Goal: Information Seeking & Learning: Learn about a topic

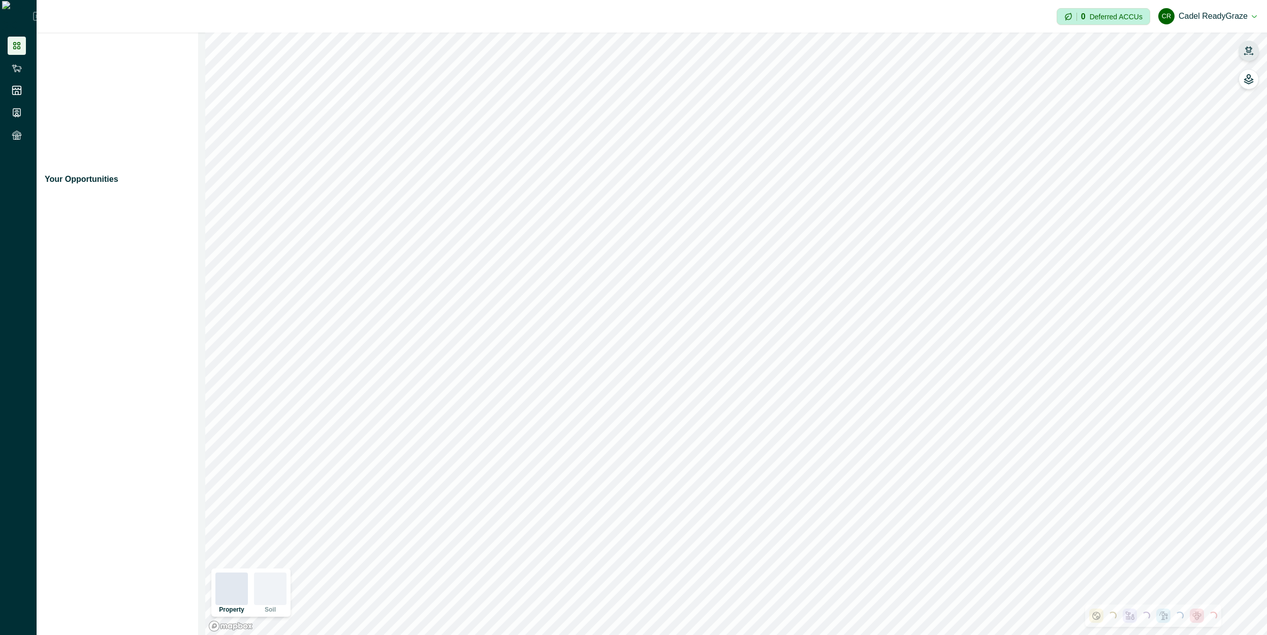
click at [1249, 52] on icon "button" at bounding box center [1248, 49] width 7 height 6
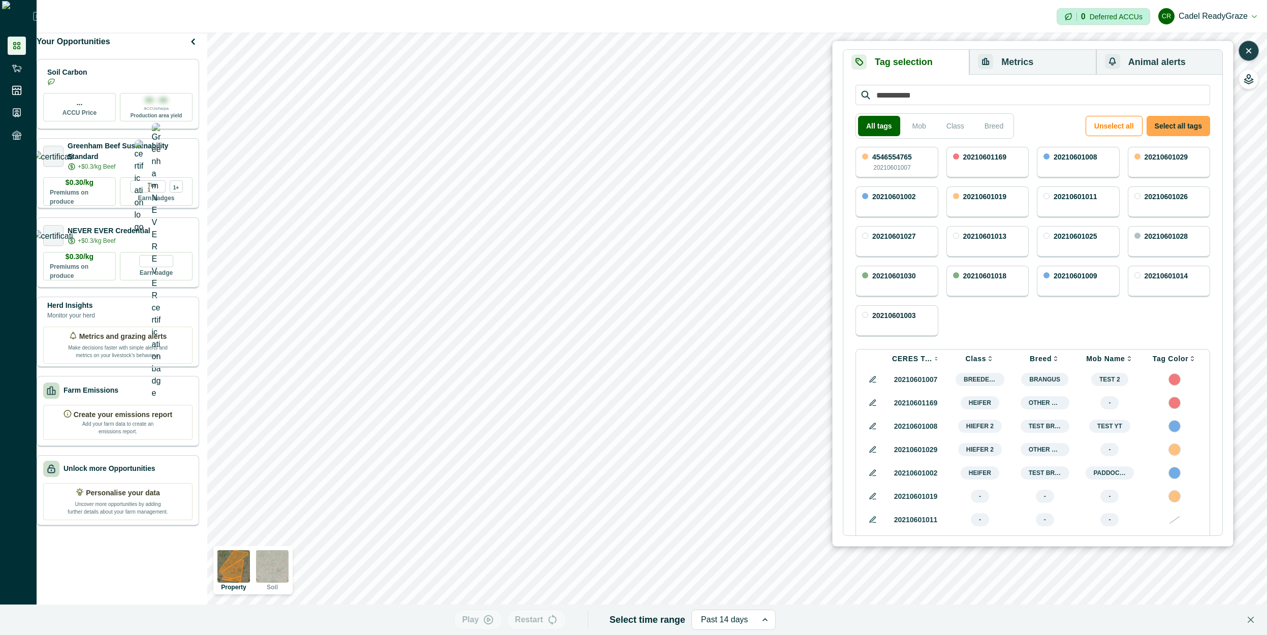
click at [1178, 131] on button "Select all tags" at bounding box center [1179, 126] width 64 height 20
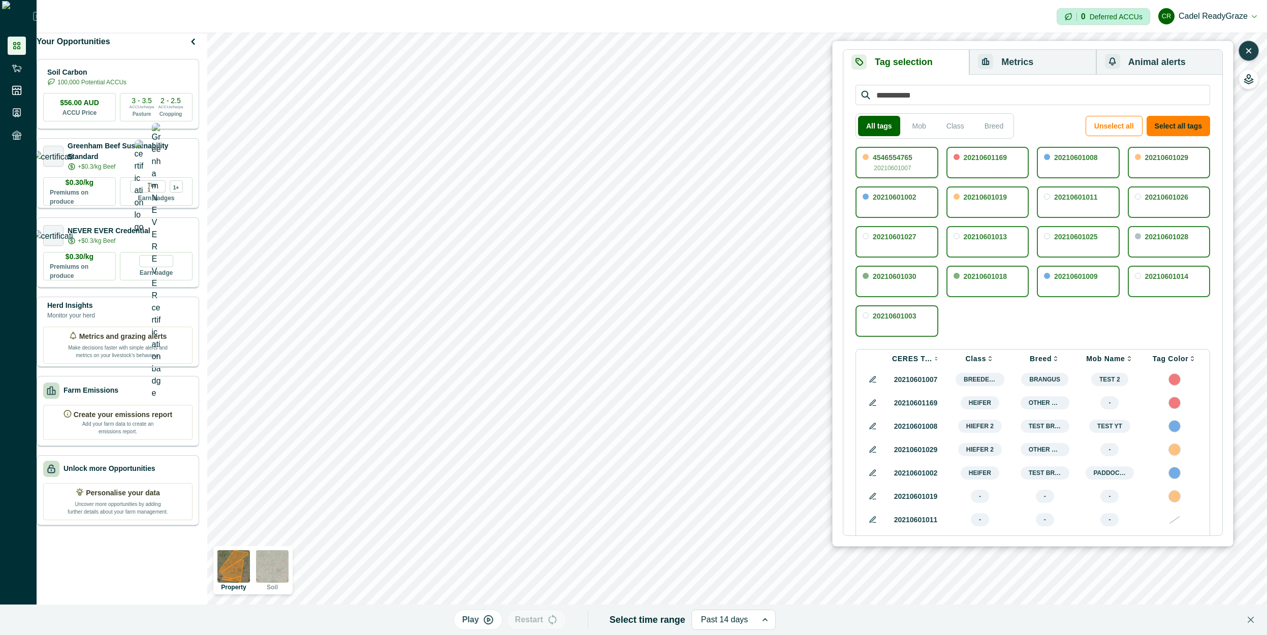
click at [1062, 51] on button "Metrics" at bounding box center [1032, 62] width 127 height 25
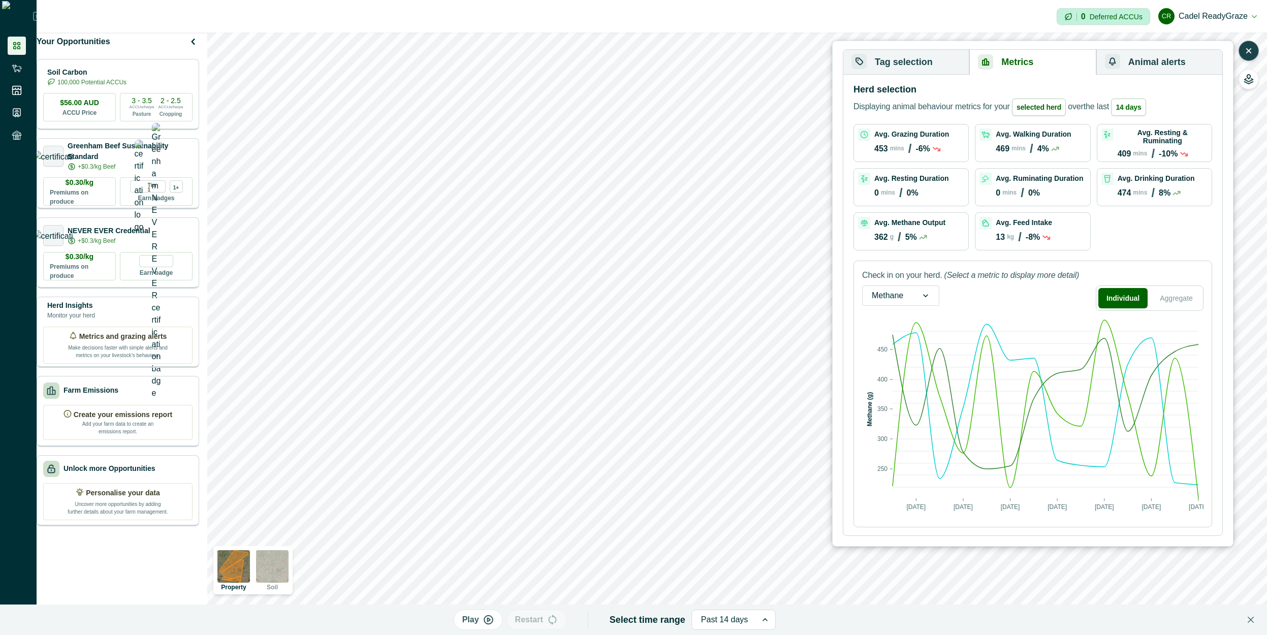
click at [1250, 55] on button "button" at bounding box center [1249, 51] width 20 height 20
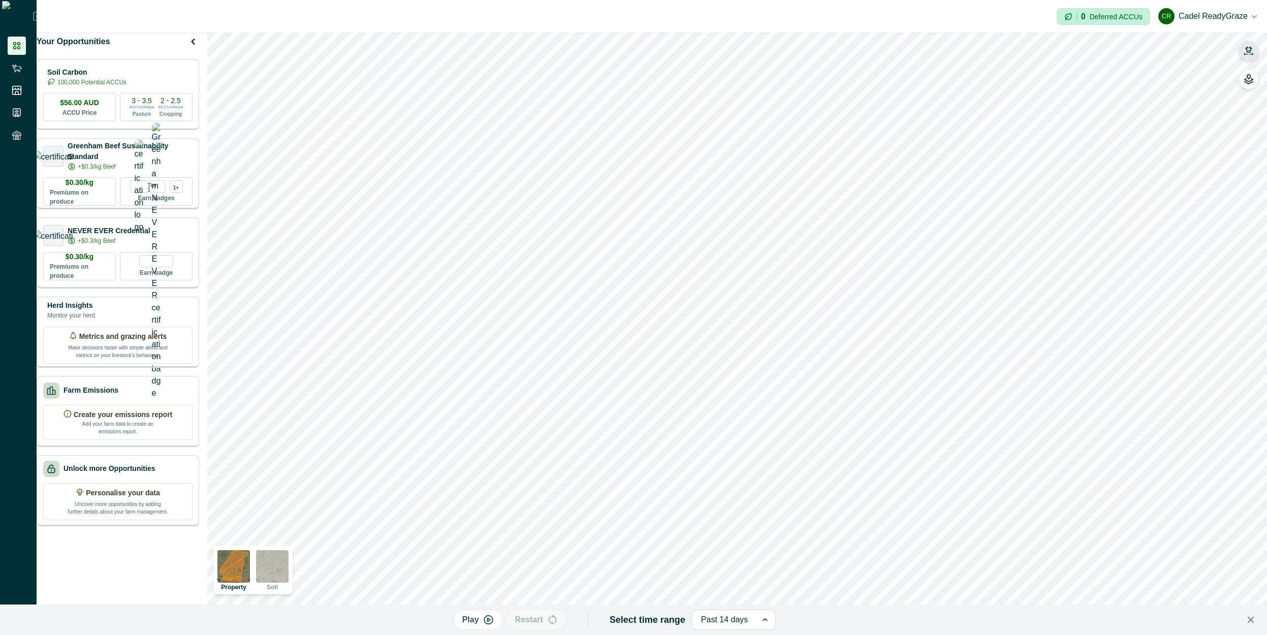
click at [1250, 55] on icon "button" at bounding box center [1249, 51] width 10 height 10
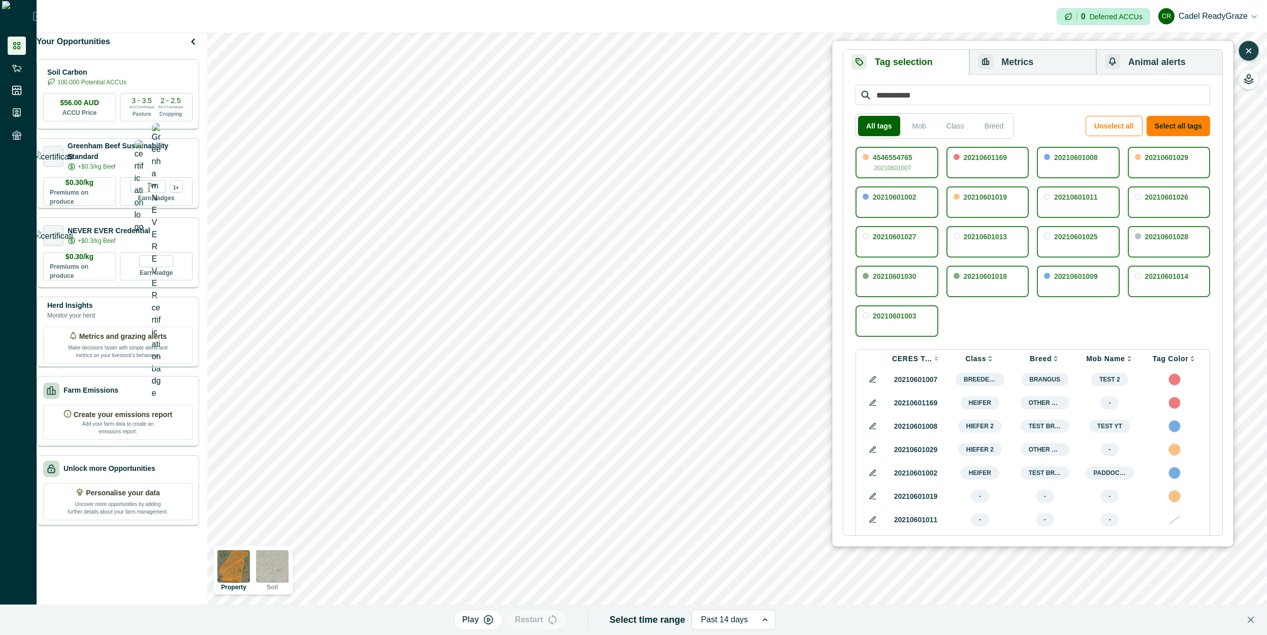
click at [1038, 71] on button "Metrics" at bounding box center [1032, 62] width 127 height 25
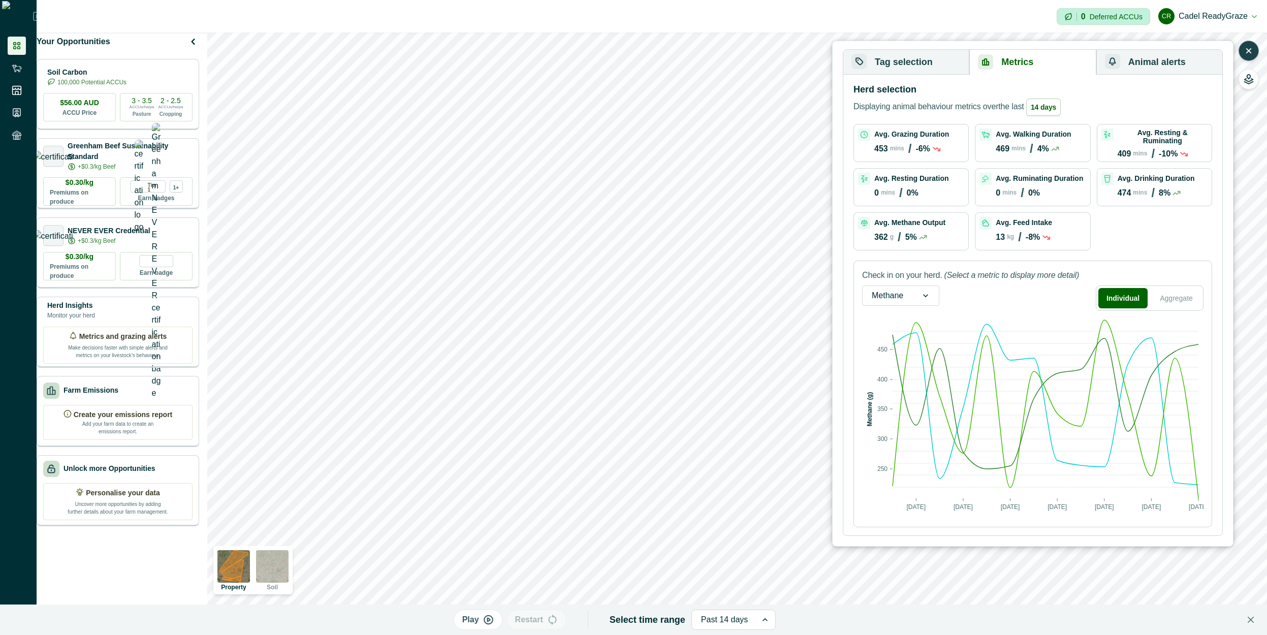
click at [945, 154] on div "Avg. Grazing Duration 453 mins / -6%" at bounding box center [911, 143] width 106 height 29
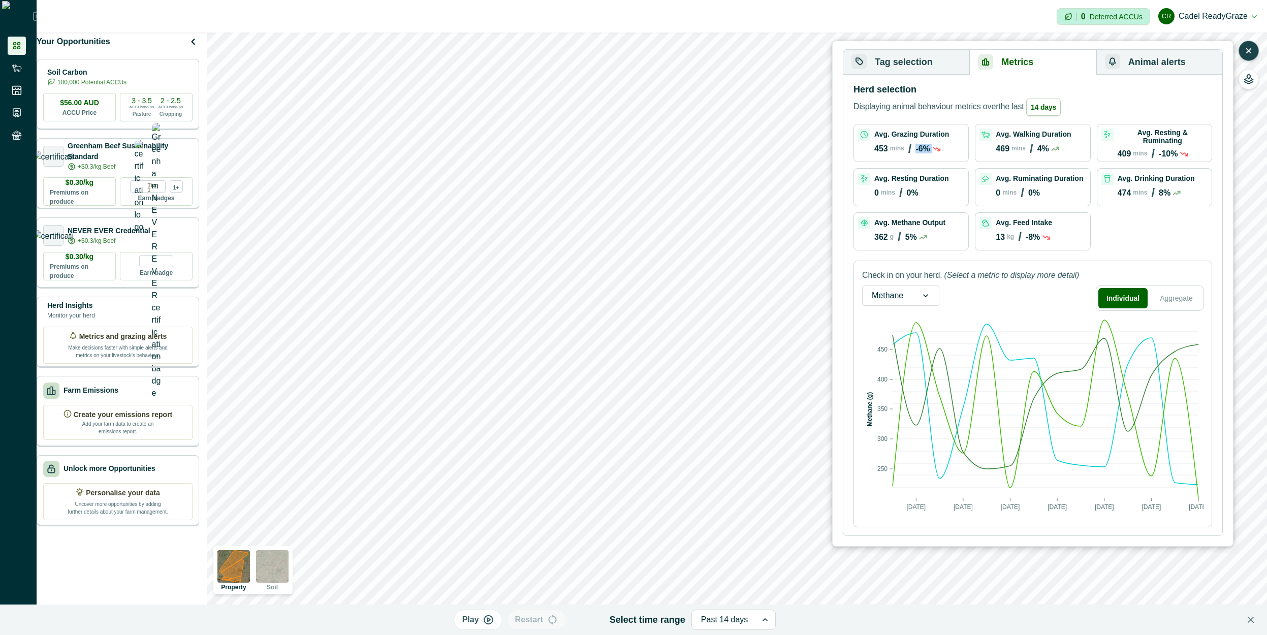
click at [945, 154] on div "Avg. Grazing Duration 453 mins / -6%" at bounding box center [911, 143] width 106 height 29
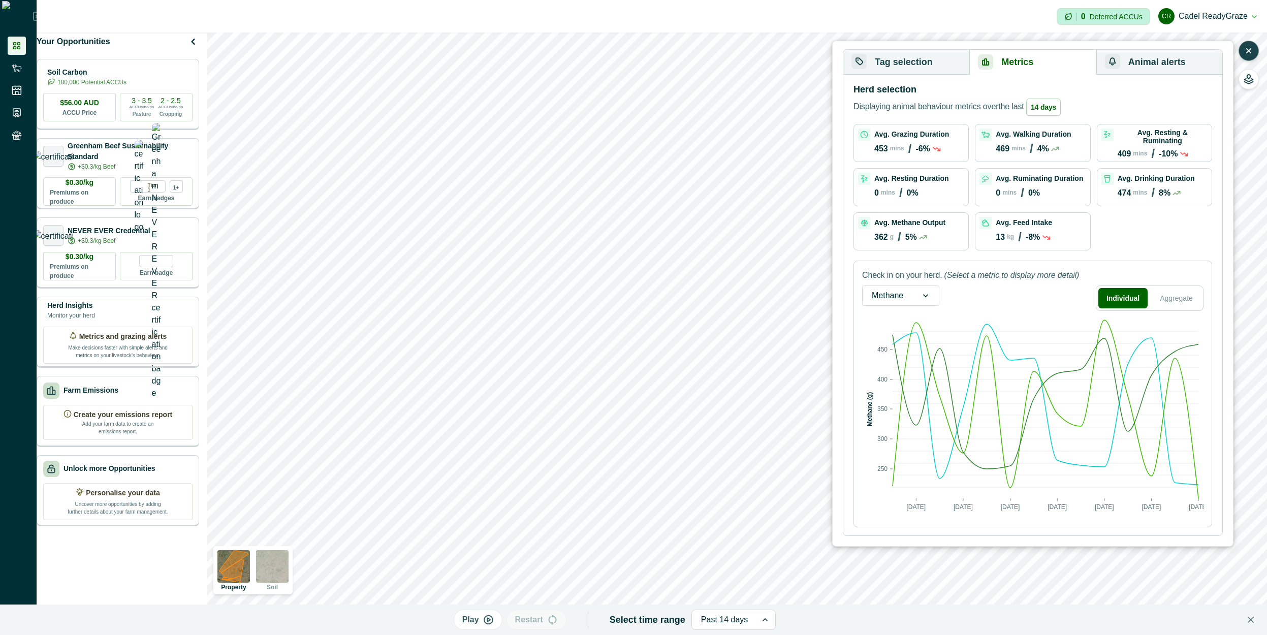
click at [938, 66] on button "Tag selection" at bounding box center [906, 62] width 126 height 25
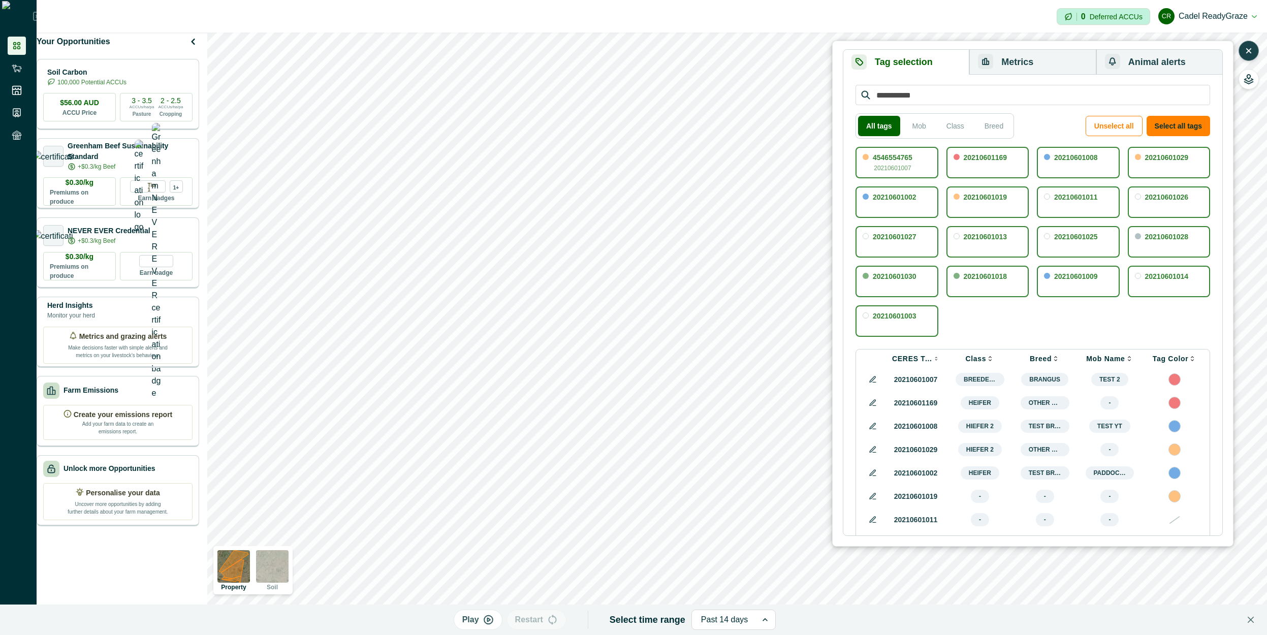
click at [979, 65] on div "button" at bounding box center [985, 61] width 15 height 15
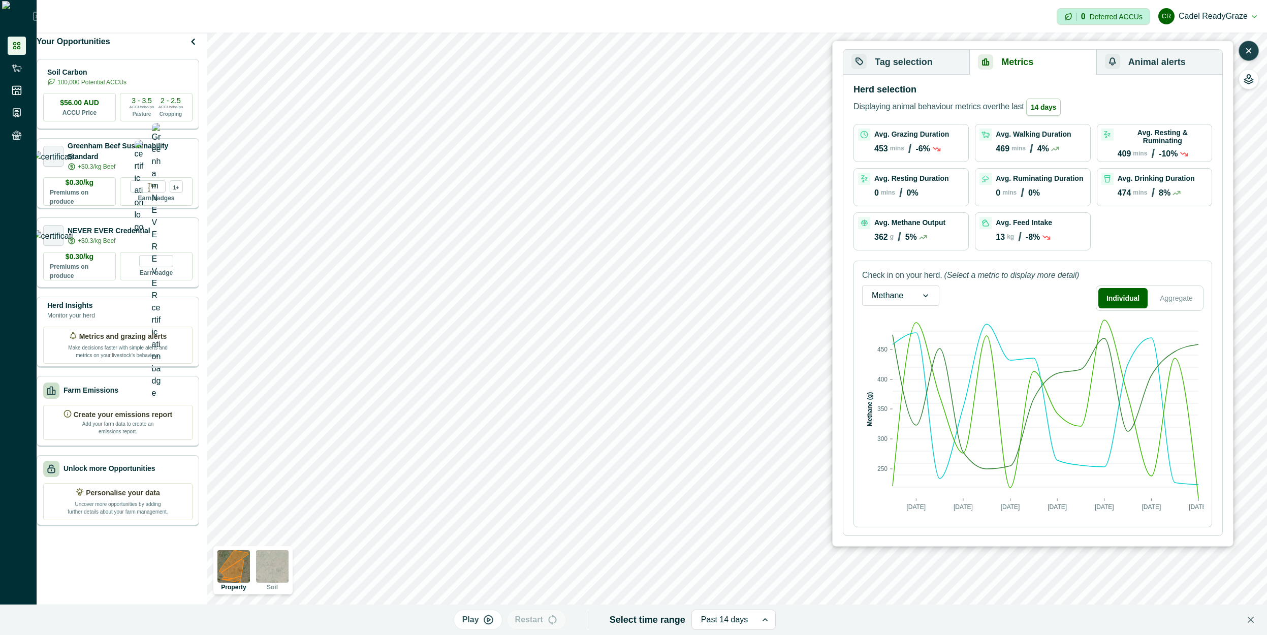
click at [1150, 138] on p "Avg. Resting & Ruminating" at bounding box center [1163, 137] width 90 height 16
click at [1082, 154] on div "Avg. Walking Duration 469 mins / 4%" at bounding box center [1033, 143] width 106 height 29
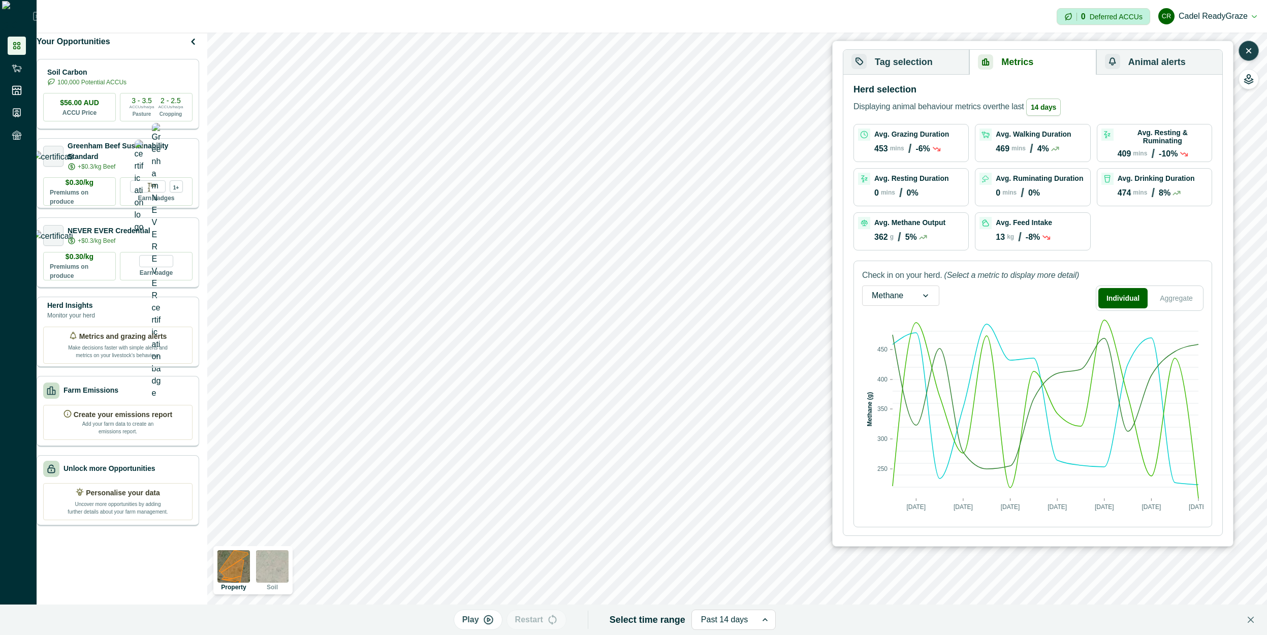
click at [1082, 154] on div "Avg. Walking Duration 469 mins / 4%" at bounding box center [1033, 143] width 106 height 29
drag, startPoint x: 936, startPoint y: 60, endPoint x: 990, endPoint y: 60, distance: 54.4
click at [938, 59] on button "Tag selection" at bounding box center [906, 62] width 126 height 25
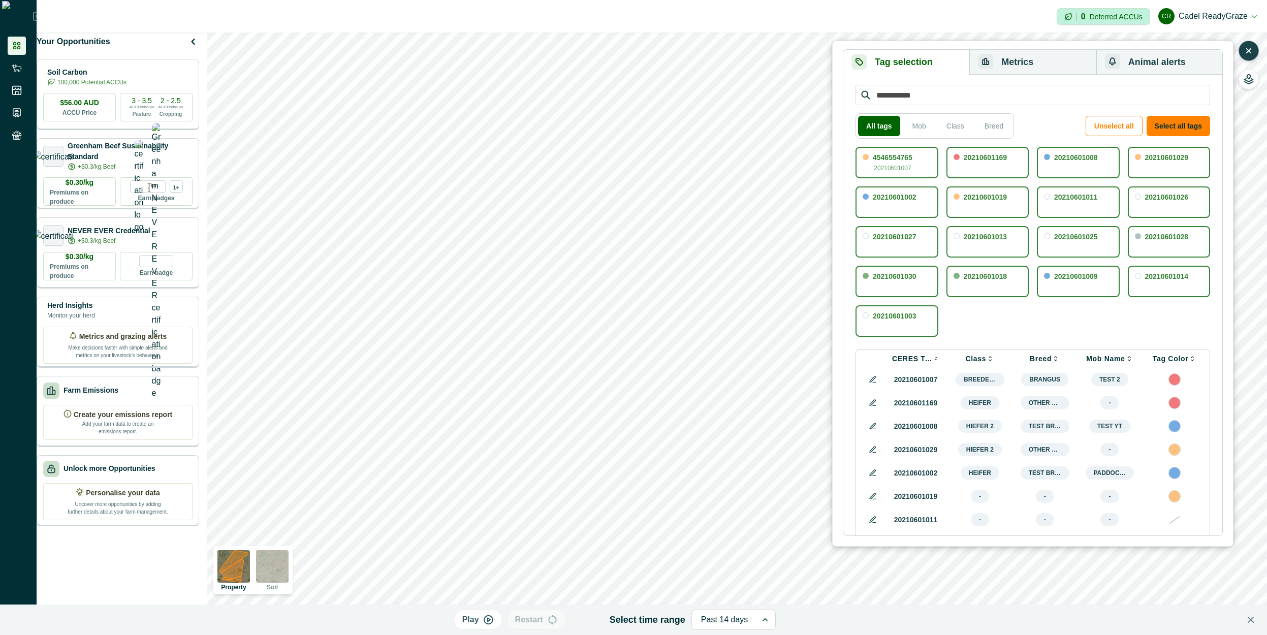
drag, startPoint x: 1011, startPoint y: 63, endPoint x: 1002, endPoint y: 86, distance: 24.7
click at [1011, 65] on button "Metrics" at bounding box center [1032, 62] width 127 height 25
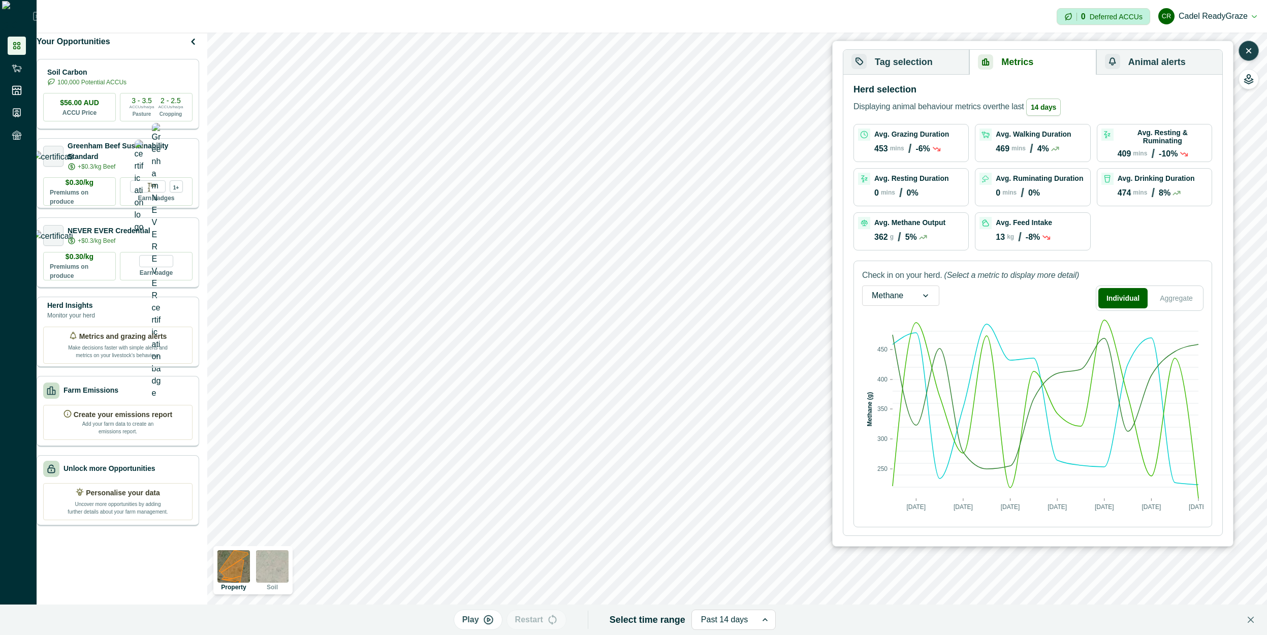
click at [1017, 144] on div "469 mins / 4%" at bounding box center [1028, 149] width 64 height 14
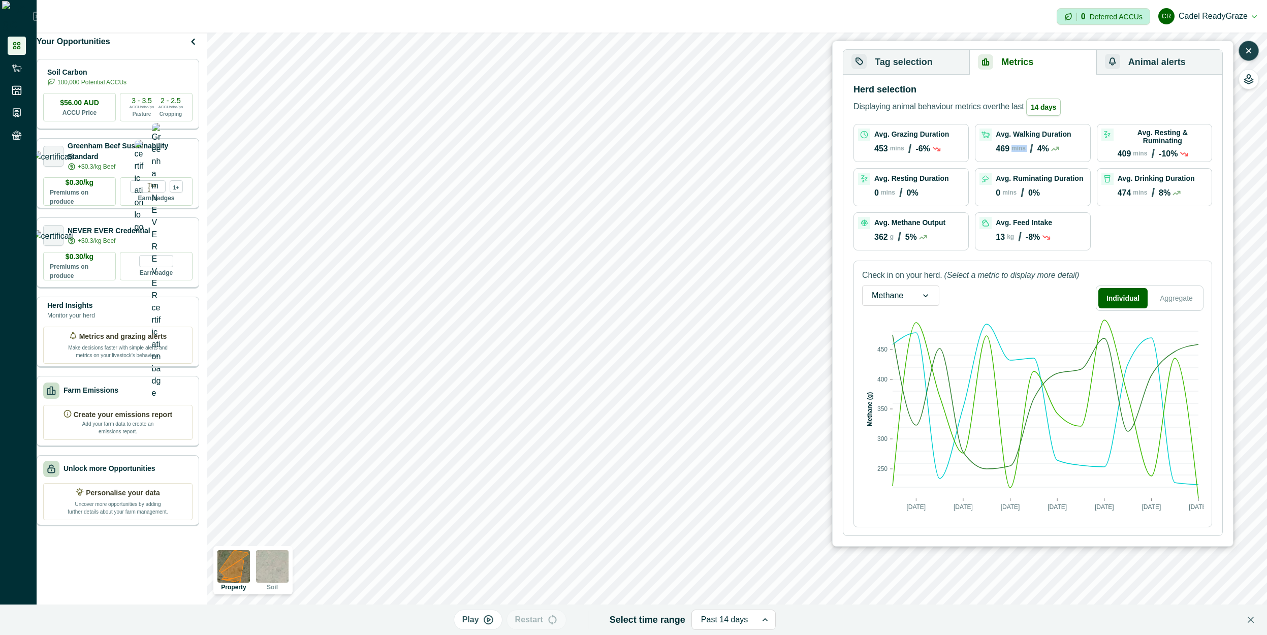
click at [1017, 144] on div "469 mins / 4%" at bounding box center [1028, 149] width 64 height 14
click at [1124, 149] on p "409" at bounding box center [1125, 153] width 14 height 9
click at [1159, 193] on div "474 mins / 8%" at bounding box center [1150, 193] width 64 height 14
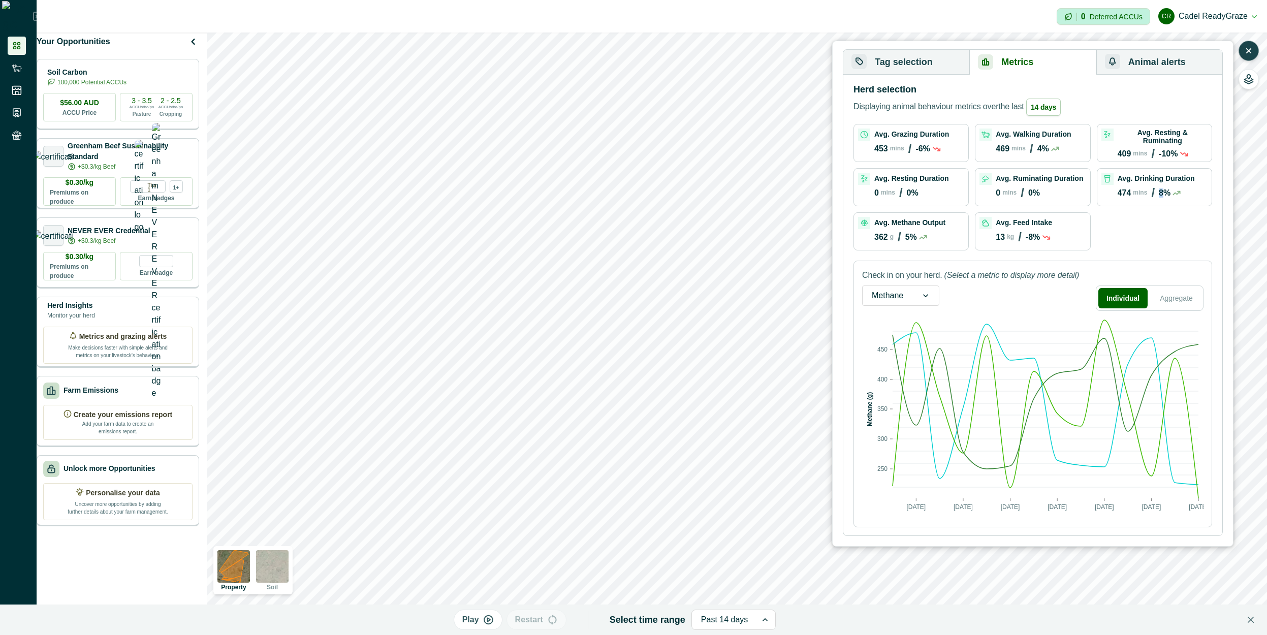
click at [1159, 193] on div "474 mins / 8%" at bounding box center [1150, 193] width 64 height 14
drag, startPoint x: 1159, startPoint y: 193, endPoint x: 980, endPoint y: 240, distance: 185.0
click at [1157, 193] on div "474 mins / 8%" at bounding box center [1150, 193] width 64 height 14
click at [993, 230] on div "Avg. Feed Intake 13 kg / -8%" at bounding box center [1033, 231] width 106 height 29
click at [936, 59] on button "Tag selection" at bounding box center [906, 62] width 126 height 25
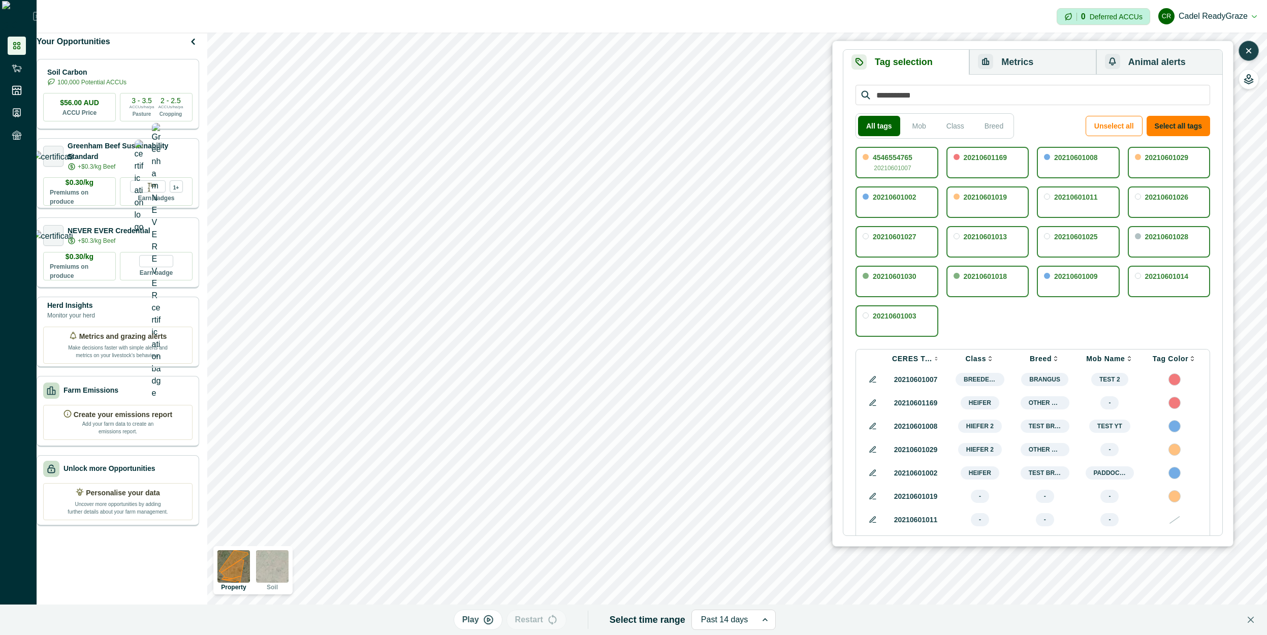
click at [995, 68] on button "Metrics" at bounding box center [1032, 62] width 127 height 25
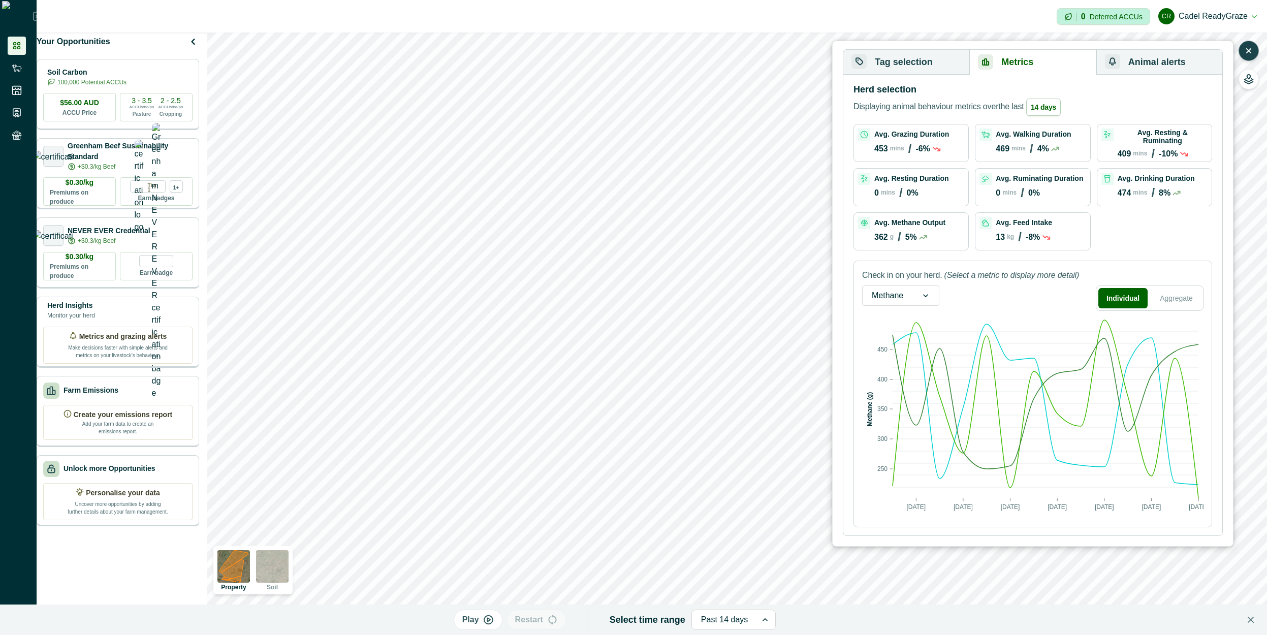
click at [1181, 55] on button "Animal alerts" at bounding box center [1159, 62] width 126 height 25
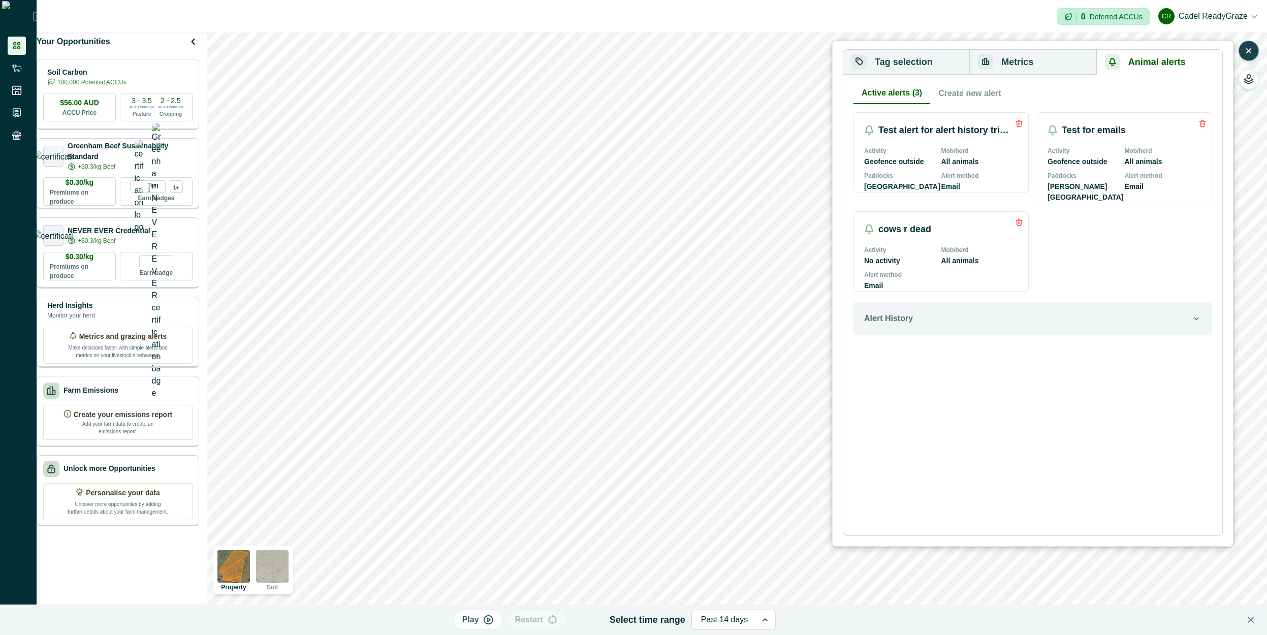
click at [1056, 61] on button "Metrics" at bounding box center [1032, 62] width 127 height 25
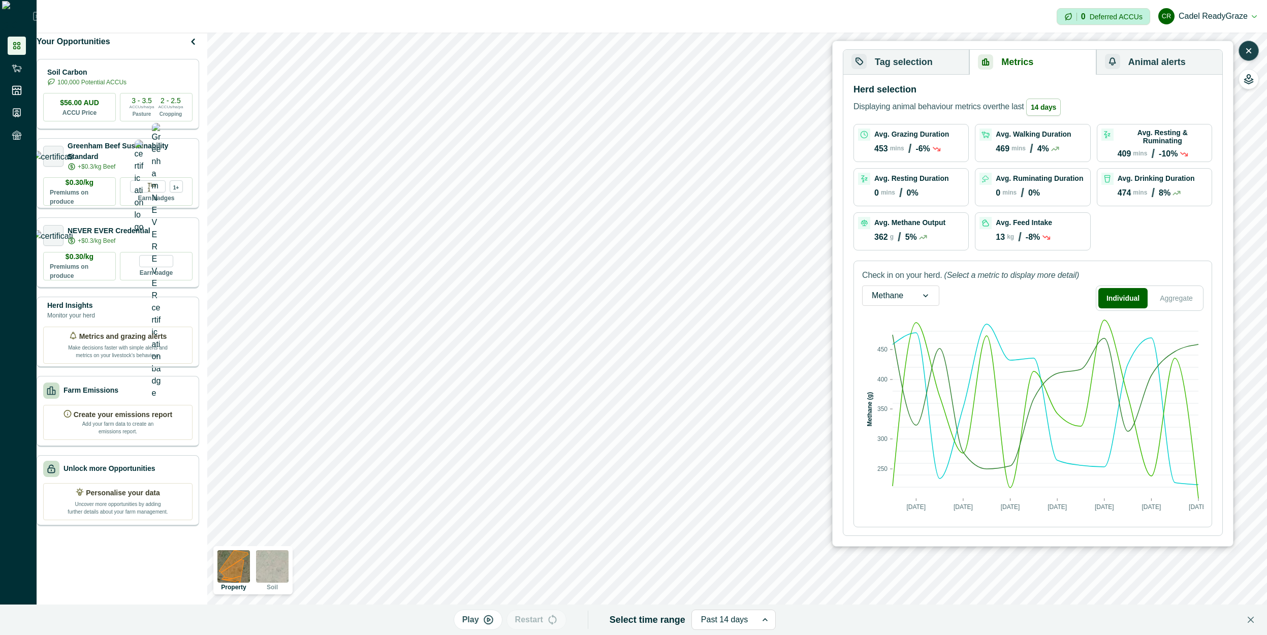
click at [898, 57] on button "Tag selection" at bounding box center [906, 62] width 126 height 25
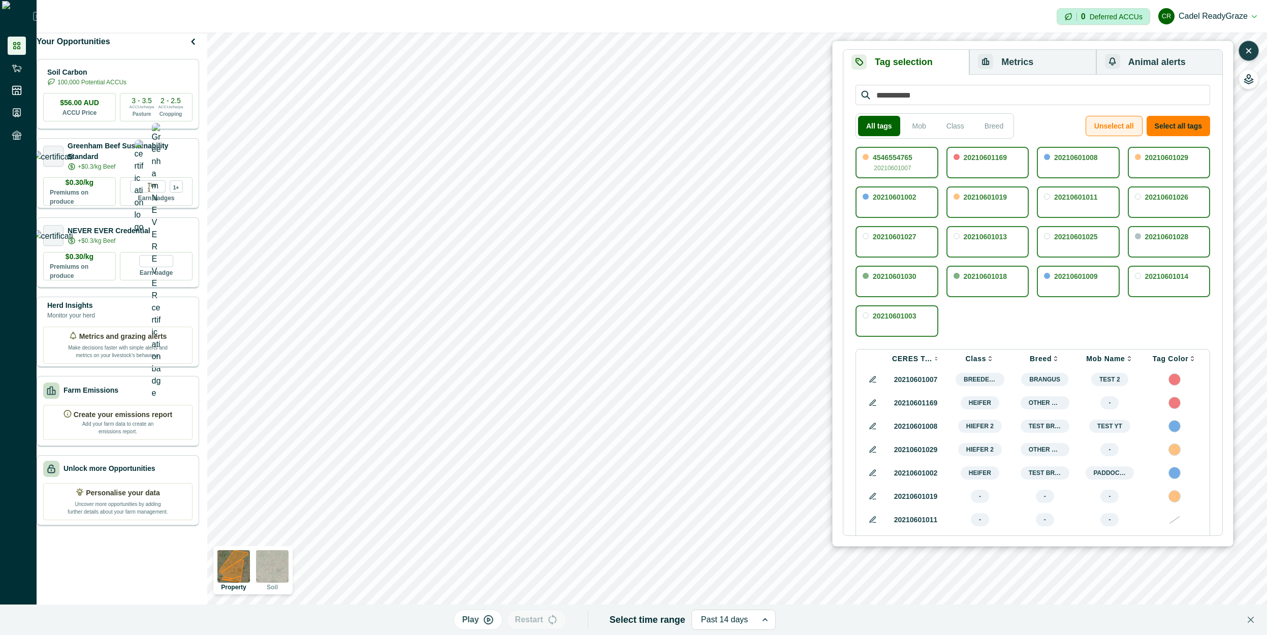
click at [1131, 118] on button "Unselect all" at bounding box center [1114, 126] width 57 height 20
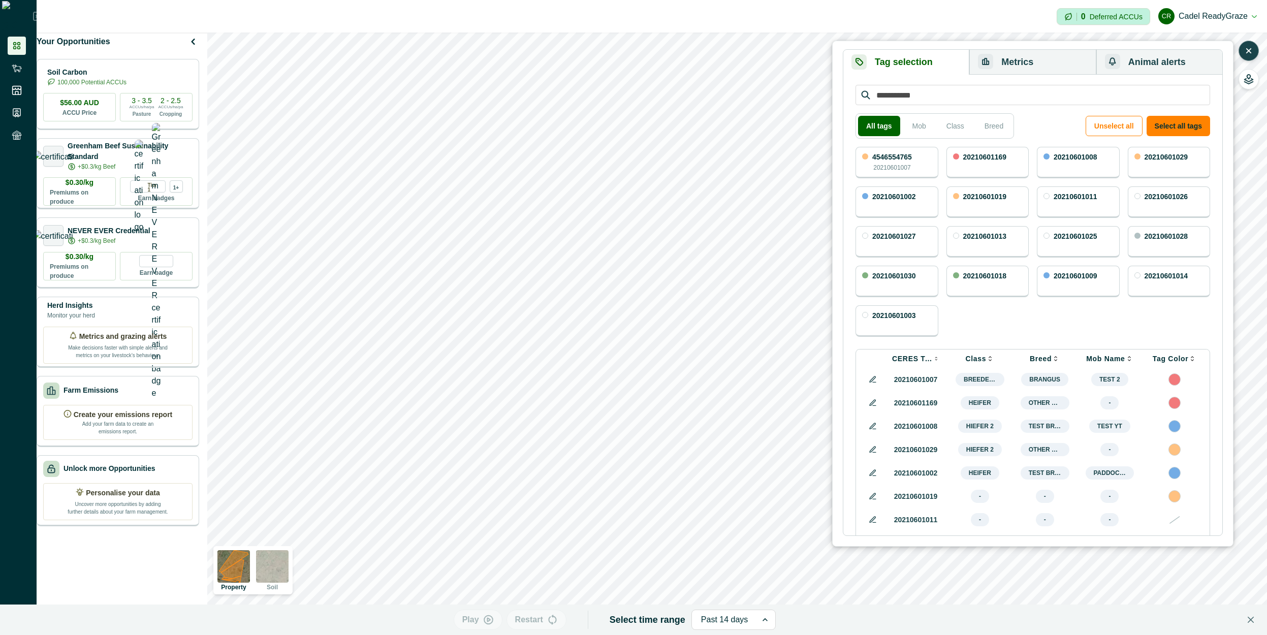
click at [1061, 68] on button "Metrics" at bounding box center [1032, 62] width 127 height 25
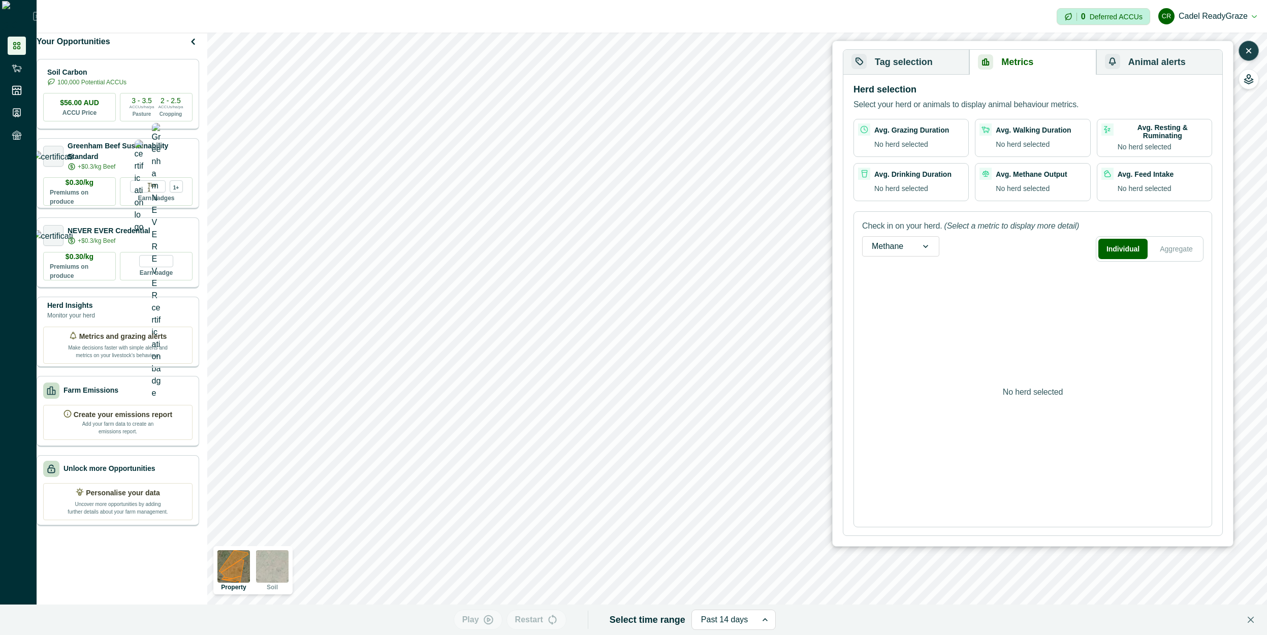
click at [952, 61] on button "Tag selection" at bounding box center [906, 62] width 126 height 25
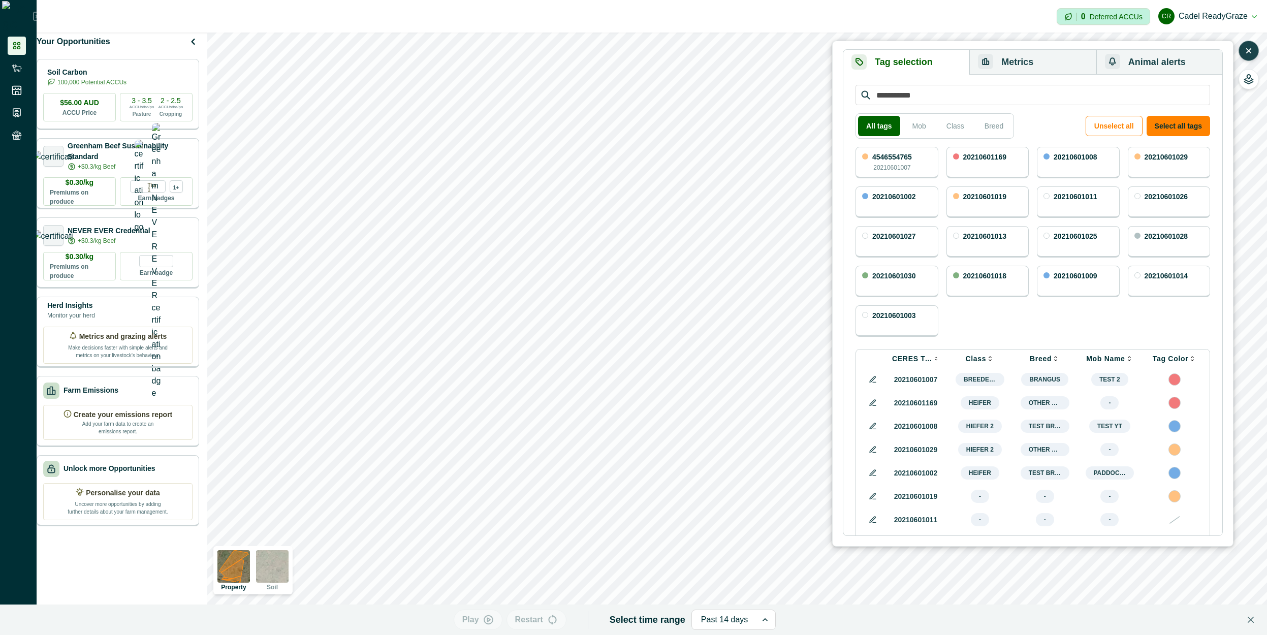
drag, startPoint x: 906, startPoint y: 165, endPoint x: 1048, endPoint y: 66, distance: 173.7
click at [907, 164] on p "20210601007" at bounding box center [891, 167] width 37 height 9
drag, startPoint x: 1048, startPoint y: 64, endPoint x: 1041, endPoint y: 67, distance: 7.6
click at [1048, 64] on button "Metrics" at bounding box center [1032, 62] width 127 height 25
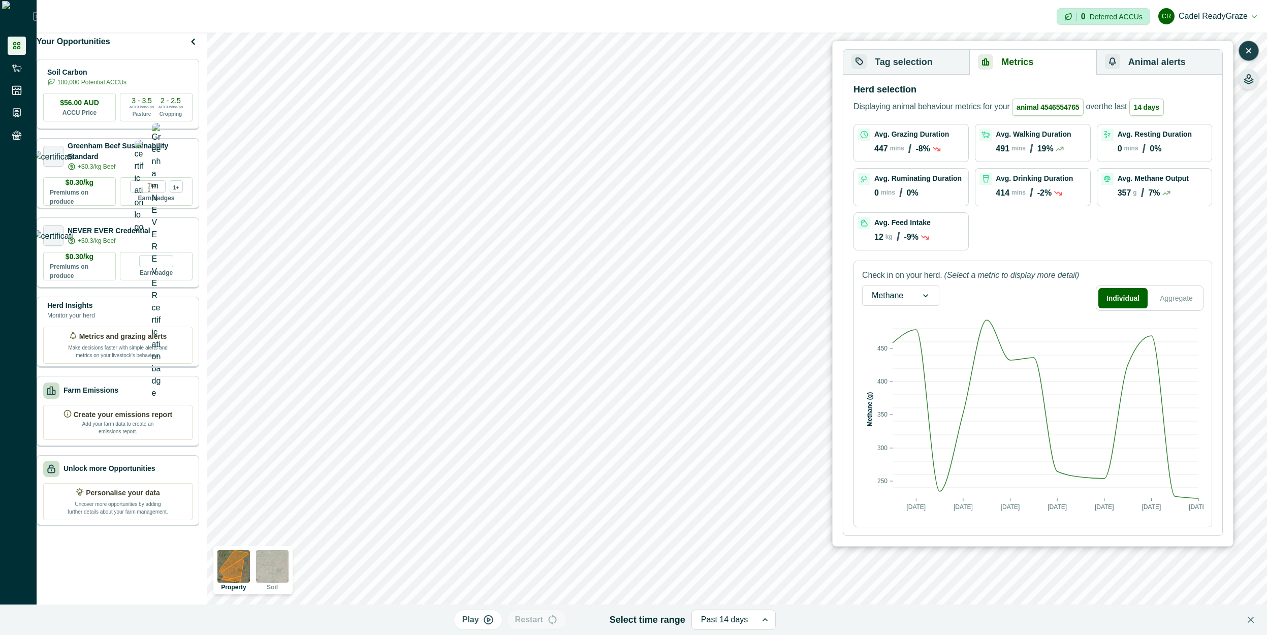
click at [1248, 79] on icon "button" at bounding box center [1249, 79] width 10 height 10
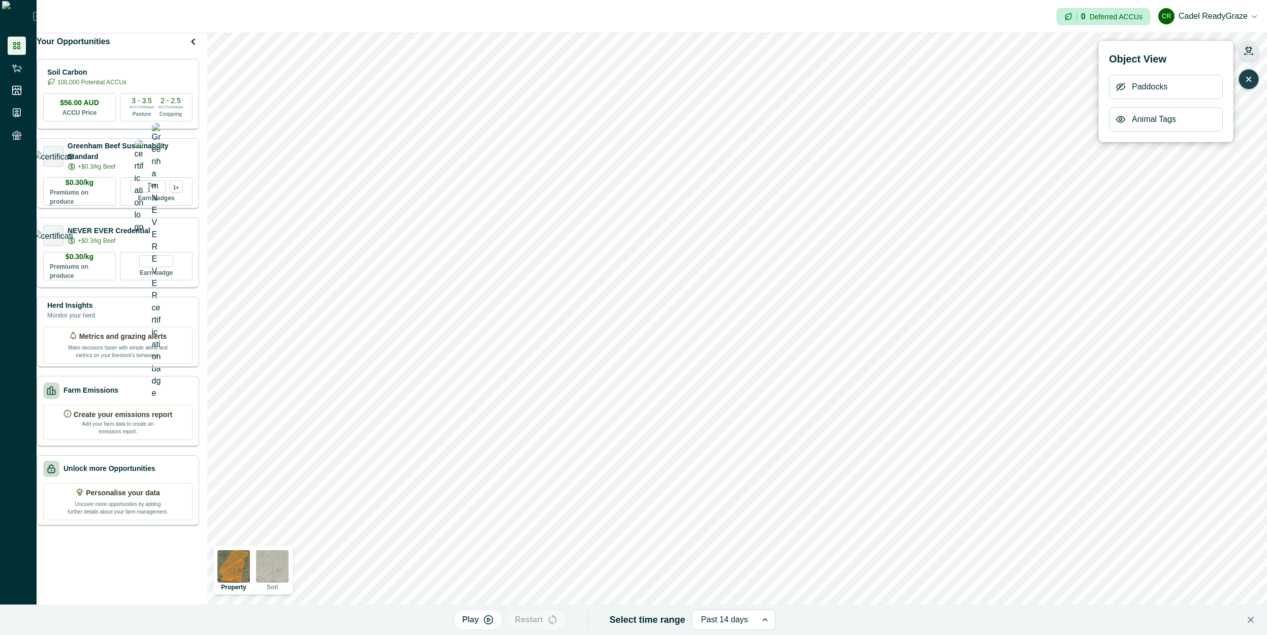
click at [1126, 85] on div "Paddocks" at bounding box center [1166, 87] width 114 height 24
click at [1123, 86] on icon "button" at bounding box center [1121, 87] width 10 height 10
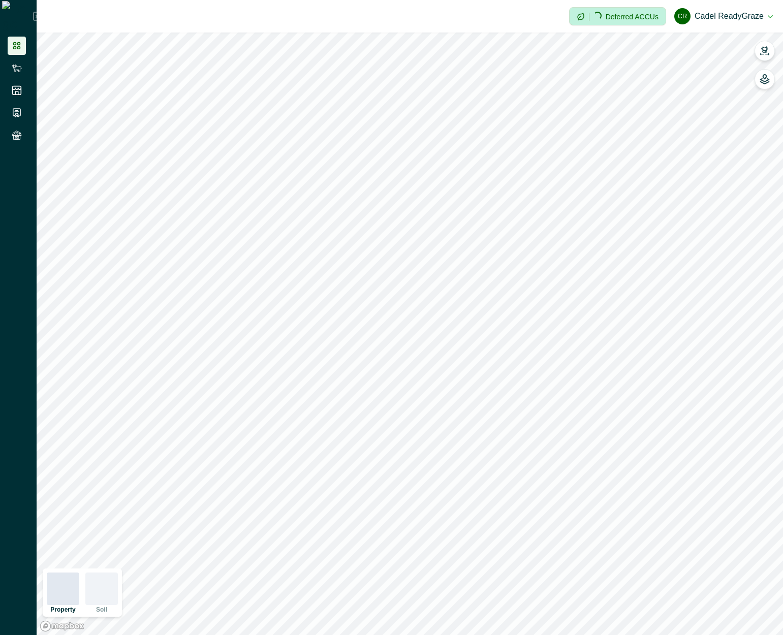
click at [769, 78] on icon "button" at bounding box center [765, 79] width 10 height 10
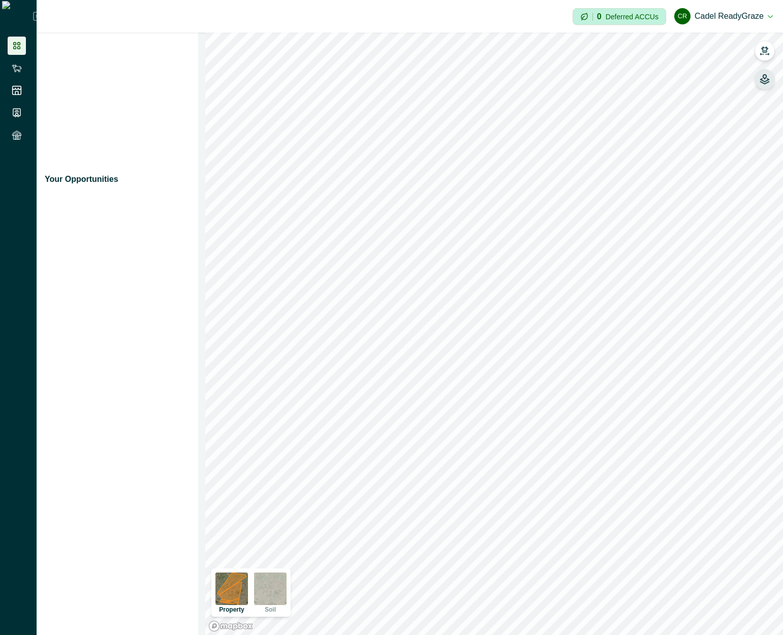
click at [769, 78] on icon "button" at bounding box center [765, 79] width 10 height 10
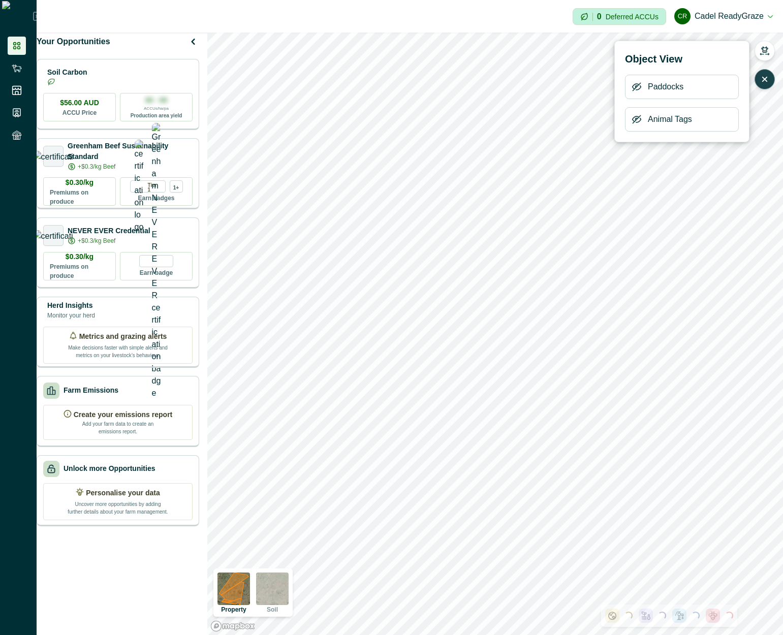
click at [633, 87] on icon "button" at bounding box center [637, 87] width 8 height 8
click at [633, 88] on icon "button" at bounding box center [637, 87] width 8 height 6
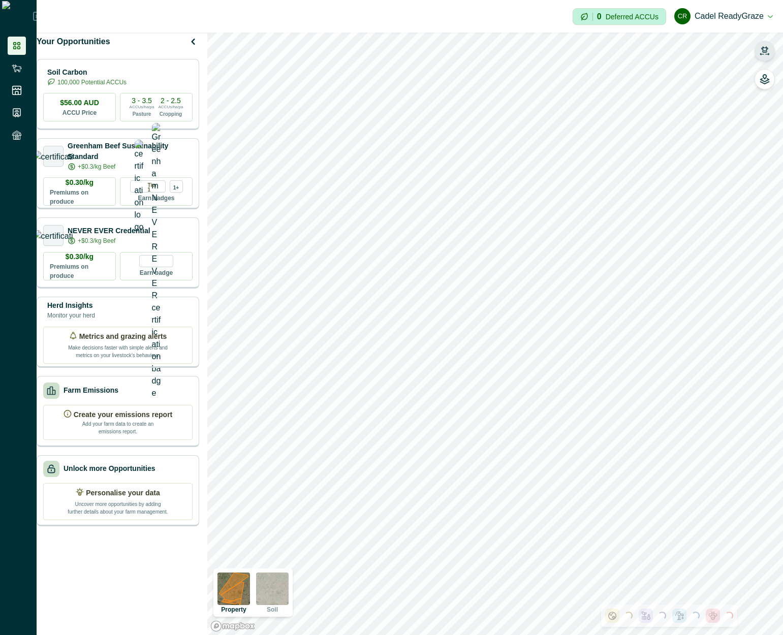
click at [766, 49] on icon "button" at bounding box center [765, 51] width 10 height 10
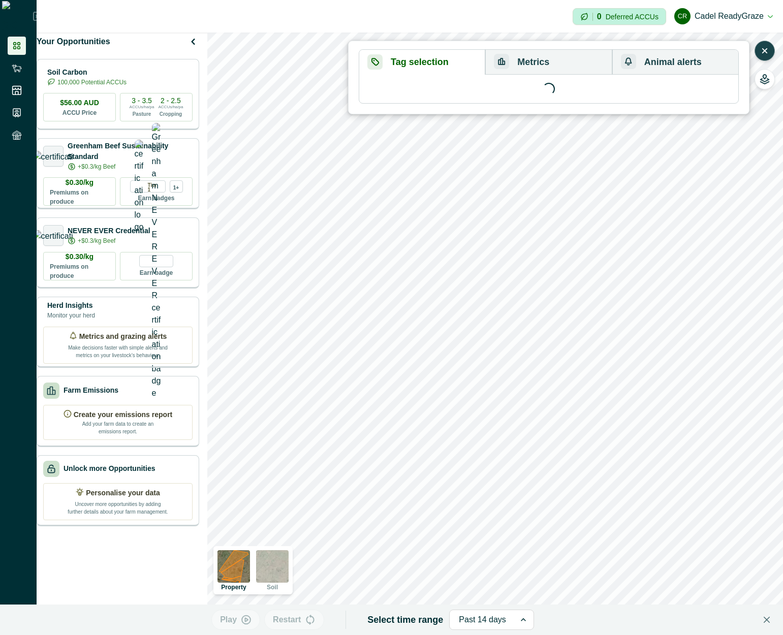
click at [766, 49] on icon "button" at bounding box center [765, 51] width 4 height 4
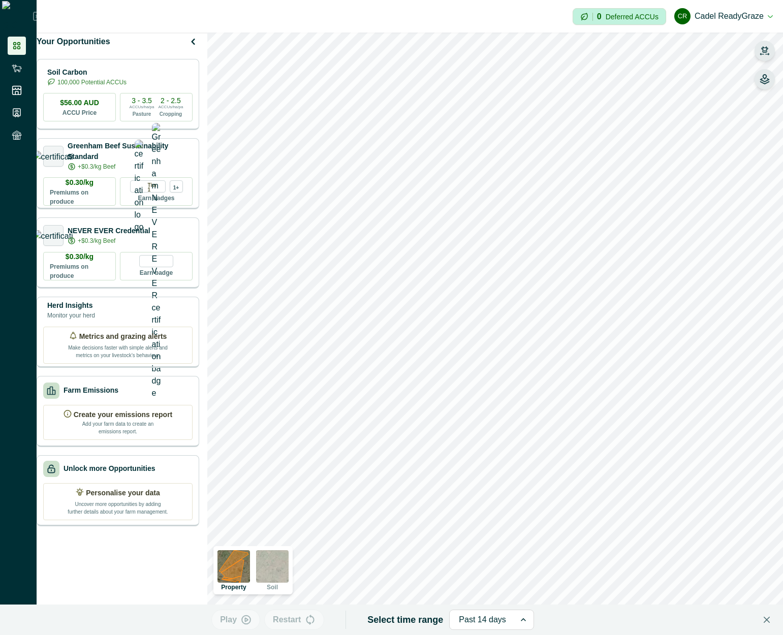
click at [768, 84] on icon "button" at bounding box center [765, 79] width 10 height 10
click at [640, 88] on icon "button" at bounding box center [637, 87] width 8 height 8
